Goal: Find contact information: Find contact information

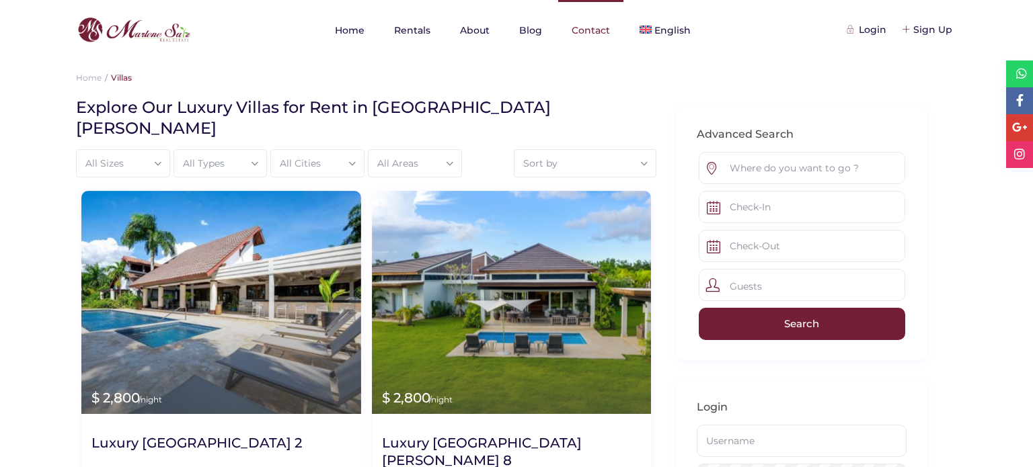
click at [597, 26] on link "Contact" at bounding box center [590, 30] width 65 height 61
